Goal: Transaction & Acquisition: Purchase product/service

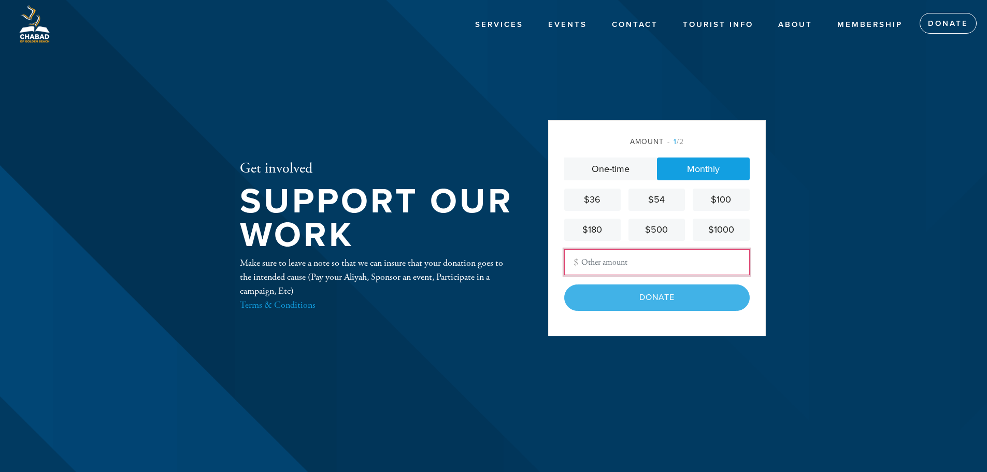
click at [672, 268] on input "Other Amount" at bounding box center [656, 262] width 185 height 26
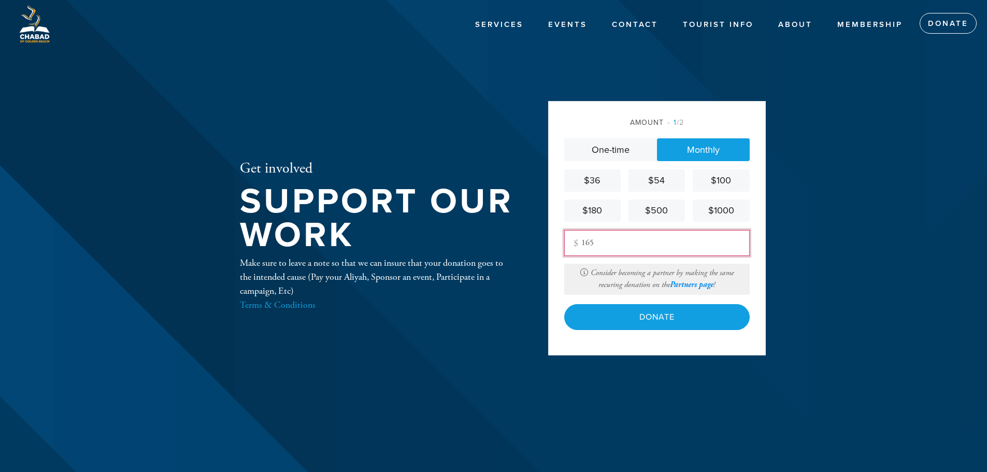
type input "165"
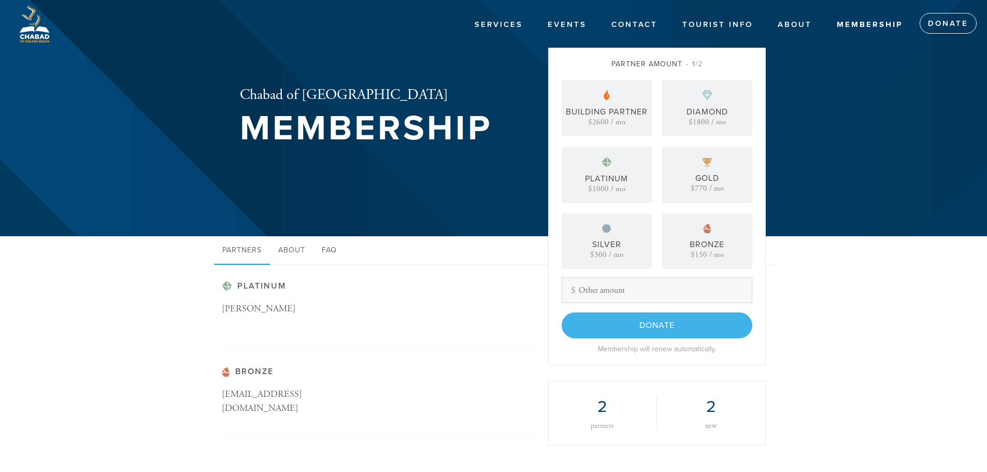
click at [603, 89] on div "Building Partner $2600 / mo" at bounding box center [606, 108] width 90 height 56
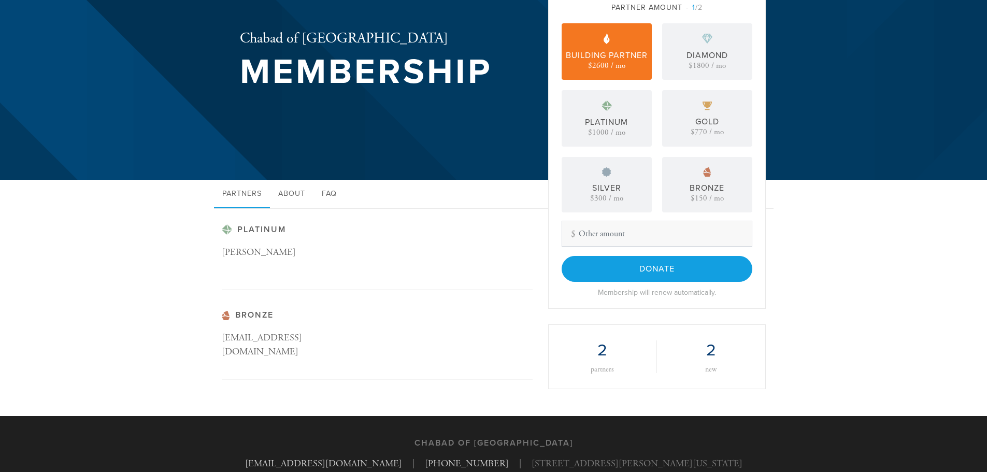
scroll to position [93, 0]
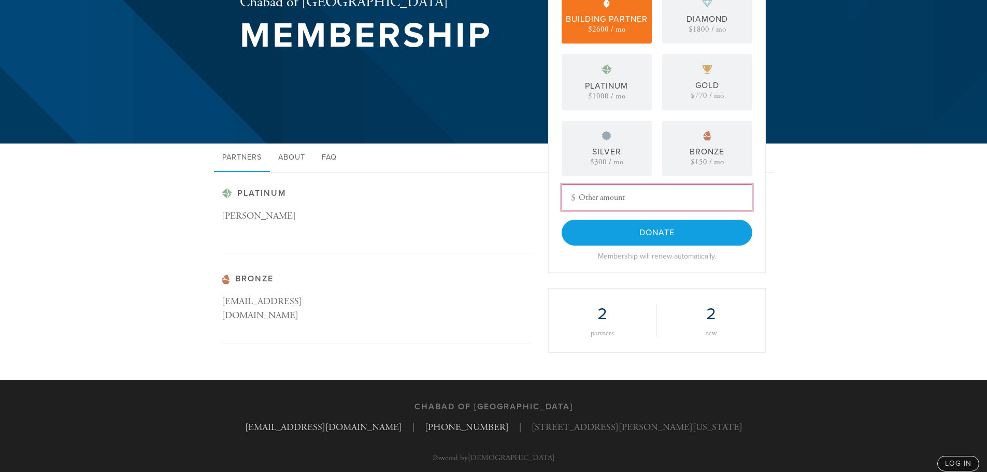
click at [623, 191] on input "Other Amount" at bounding box center [656, 197] width 191 height 26
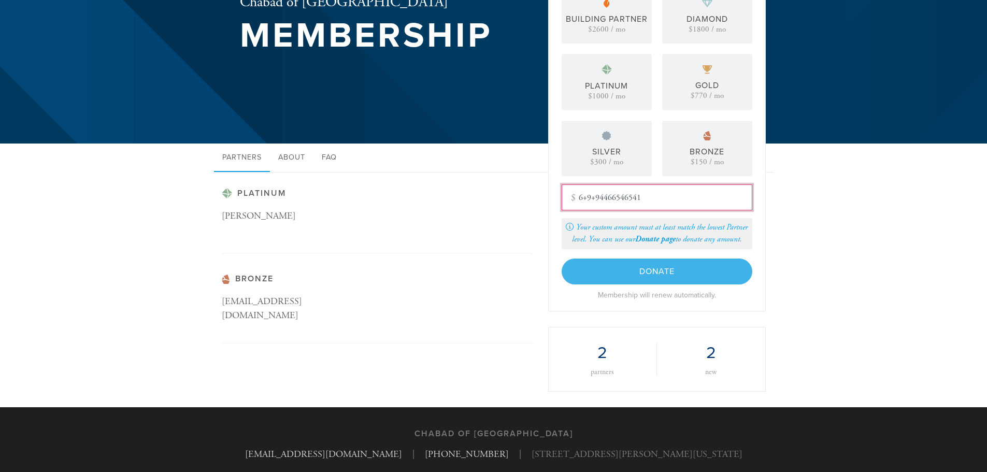
click at [623, 191] on input "6+9+94466546541" at bounding box center [656, 197] width 191 height 26
type input "6"
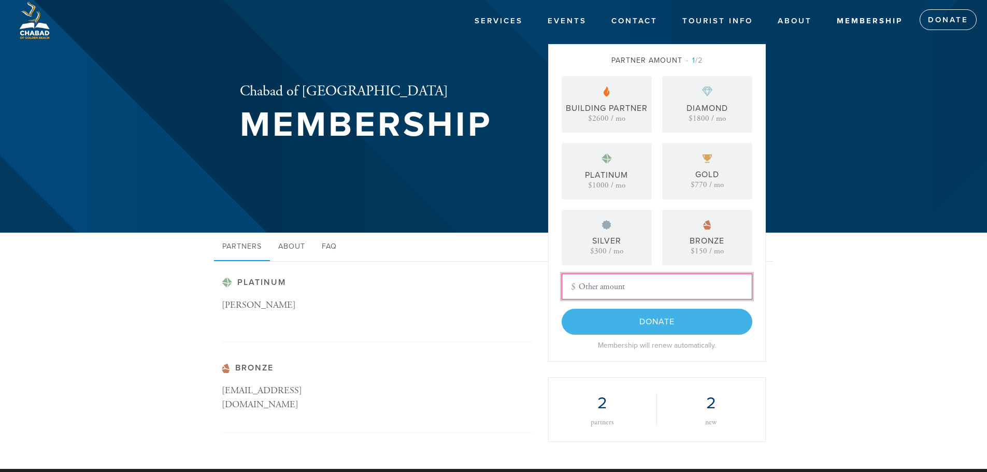
scroll to position [0, 0]
